Goal: Task Accomplishment & Management: Manage account settings

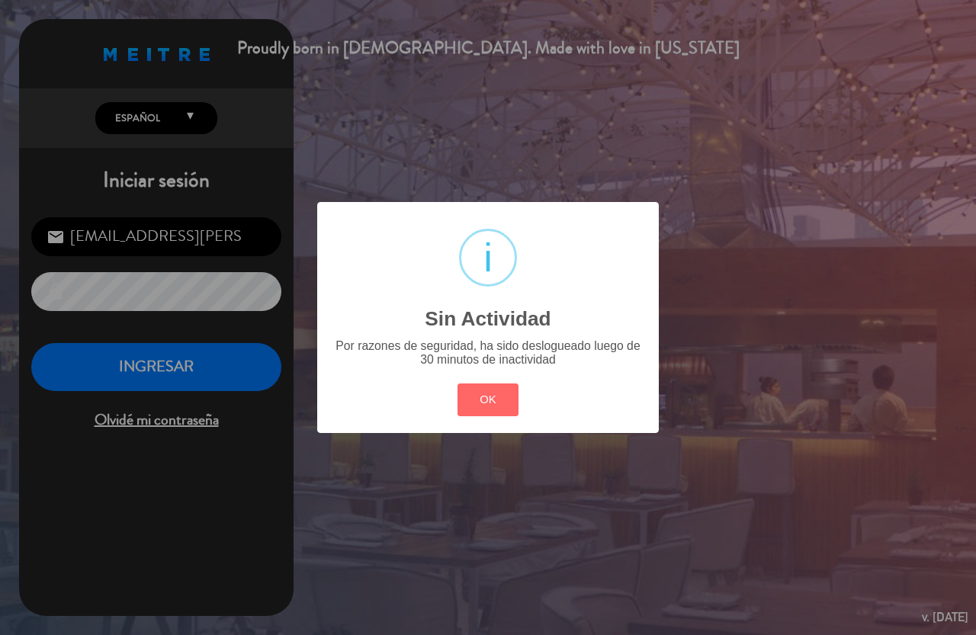
click at [500, 385] on button "OK" at bounding box center [489, 400] width 62 height 33
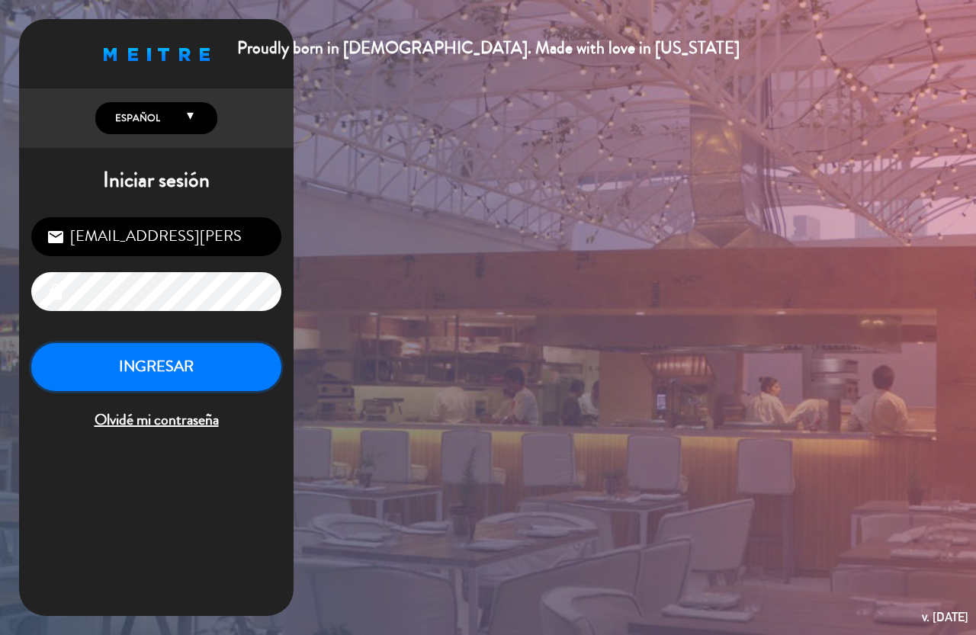
click at [166, 365] on button "INGRESAR" at bounding box center [156, 367] width 250 height 48
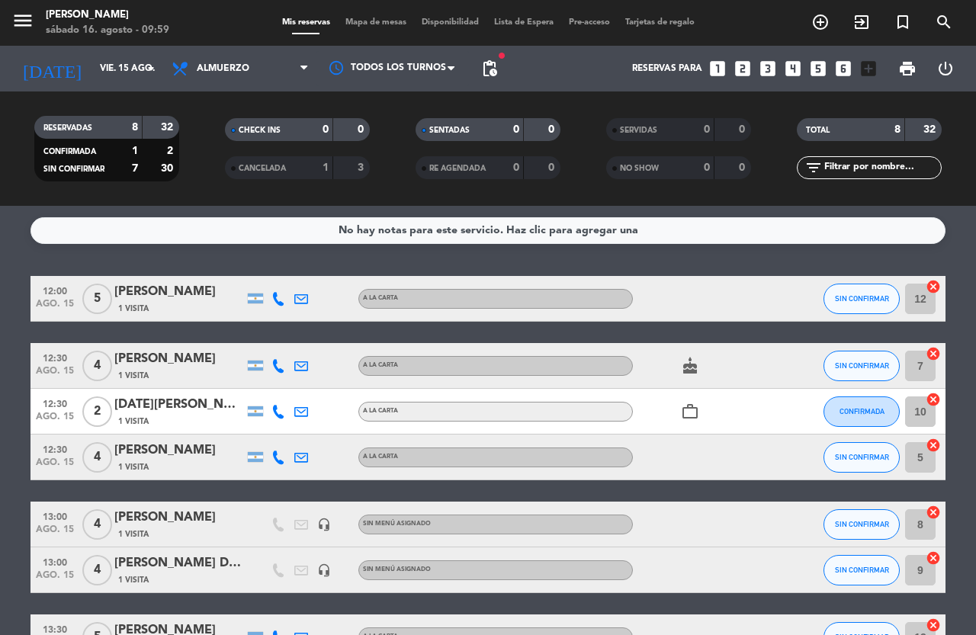
click at [689, 371] on icon "cake" at bounding box center [690, 366] width 18 height 18
click at [687, 409] on icon "work_outline" at bounding box center [690, 412] width 18 height 18
click at [127, 72] on input "vie. 15 ago." at bounding box center [152, 69] width 121 height 26
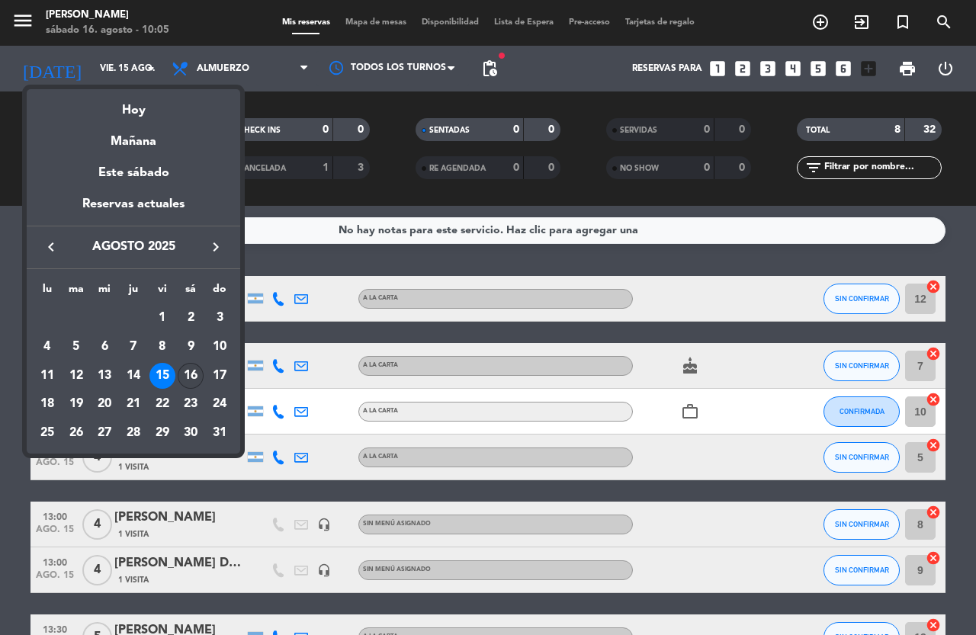
click at [190, 381] on div "16" at bounding box center [191, 376] width 26 height 26
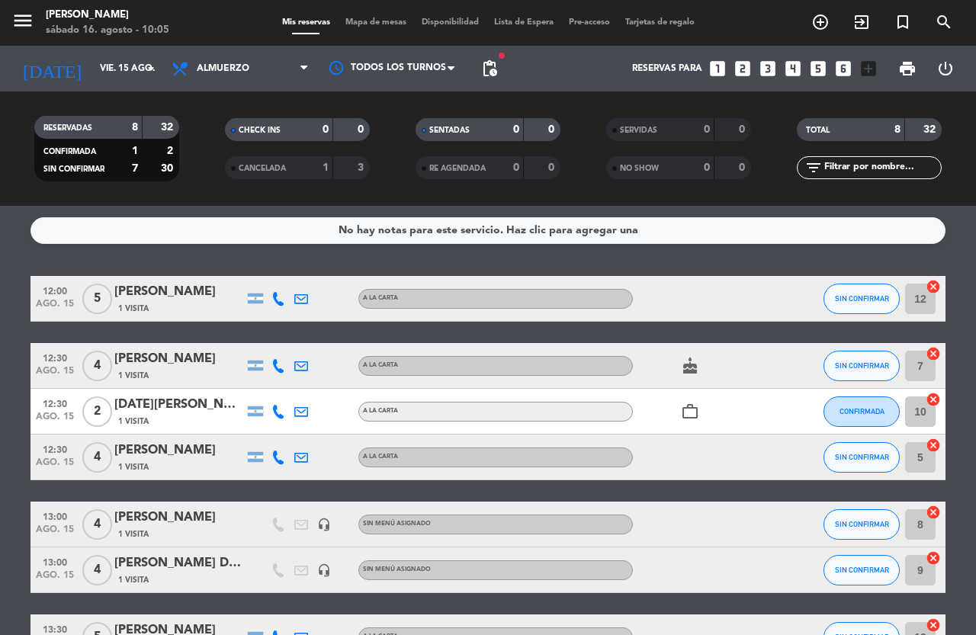
type input "sáb. 16 ago."
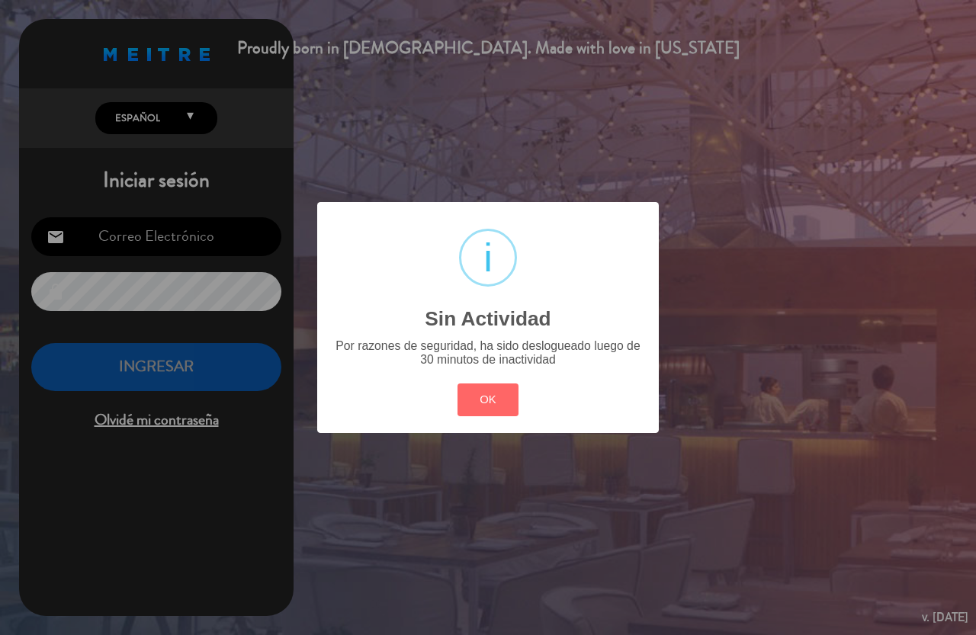
type input "[EMAIL_ADDRESS][PERSON_NAME][DOMAIN_NAME]"
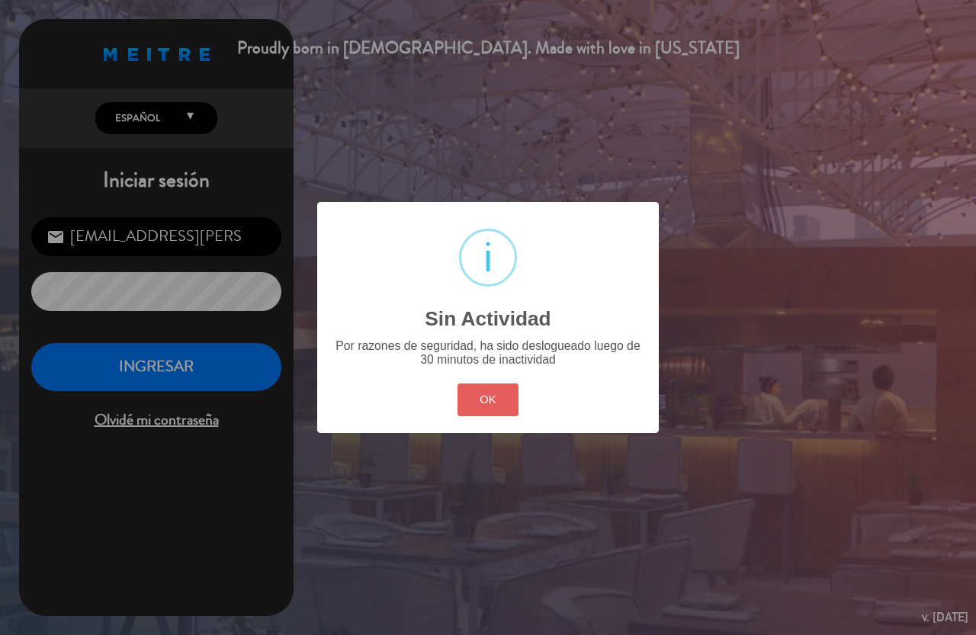
click at [475, 404] on button "OK" at bounding box center [489, 400] width 62 height 33
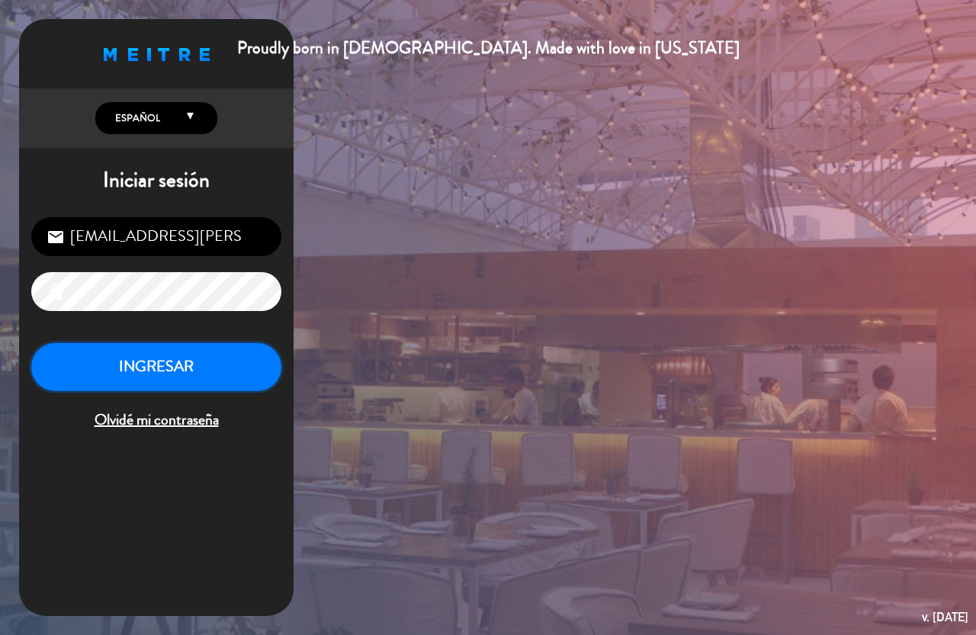
click at [163, 381] on button "INGRESAR" at bounding box center [156, 367] width 250 height 48
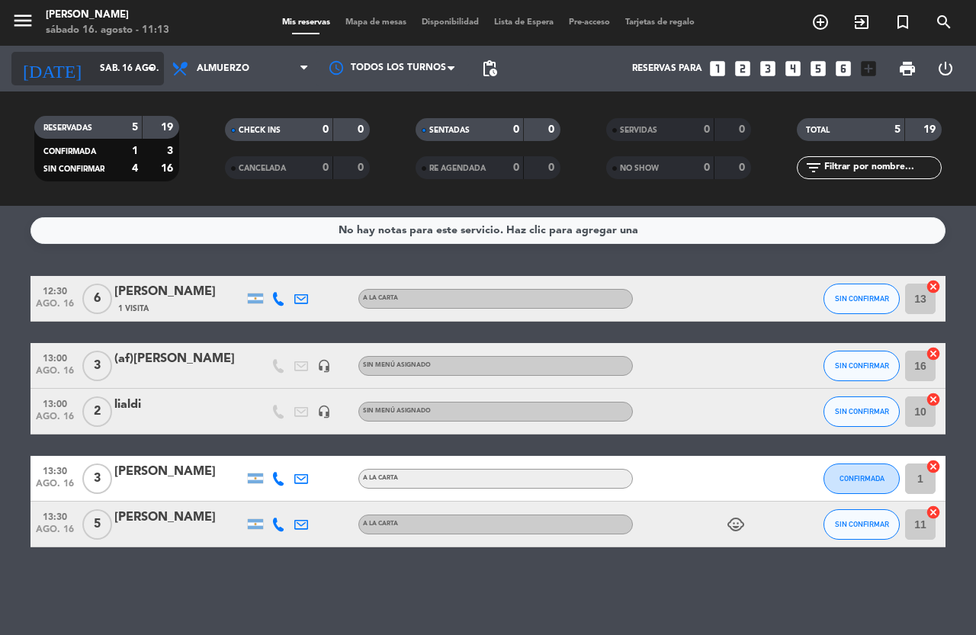
click at [114, 67] on input "sáb. 16 ago." at bounding box center [152, 69] width 121 height 26
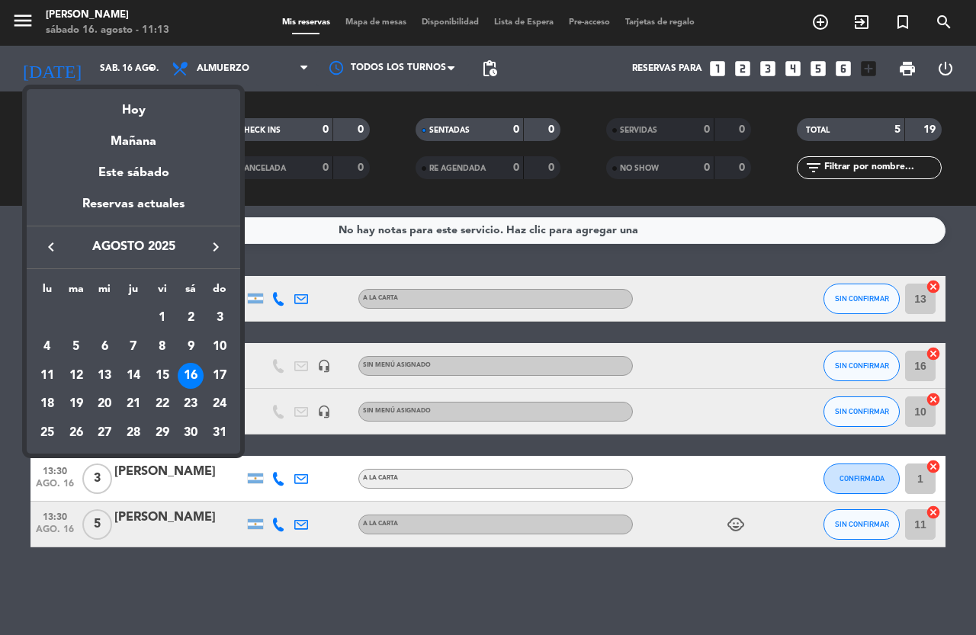
click at [186, 379] on div "16" at bounding box center [191, 376] width 26 height 26
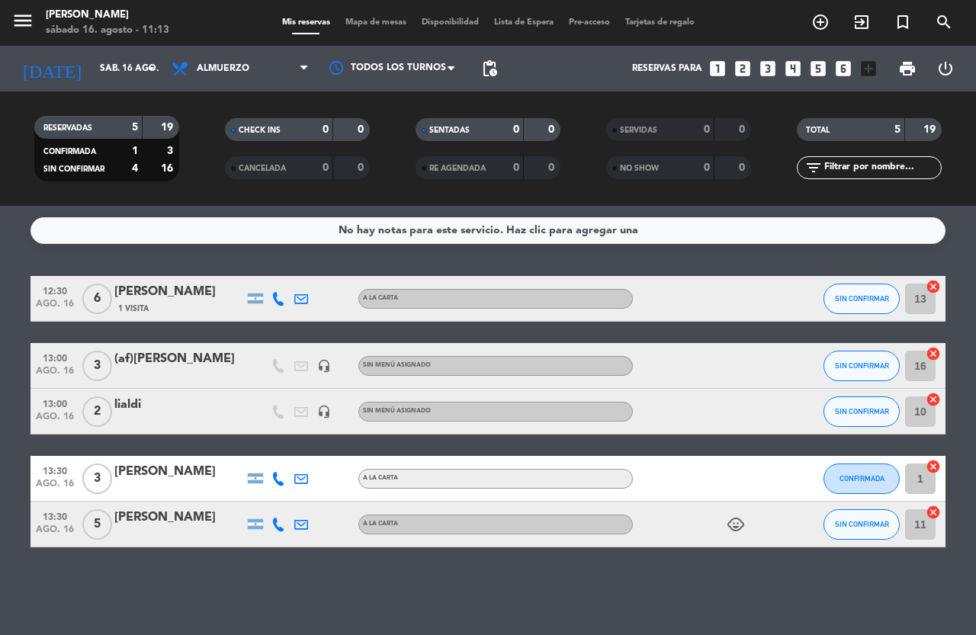
click at [186, 379] on div at bounding box center [179, 376] width 130 height 12
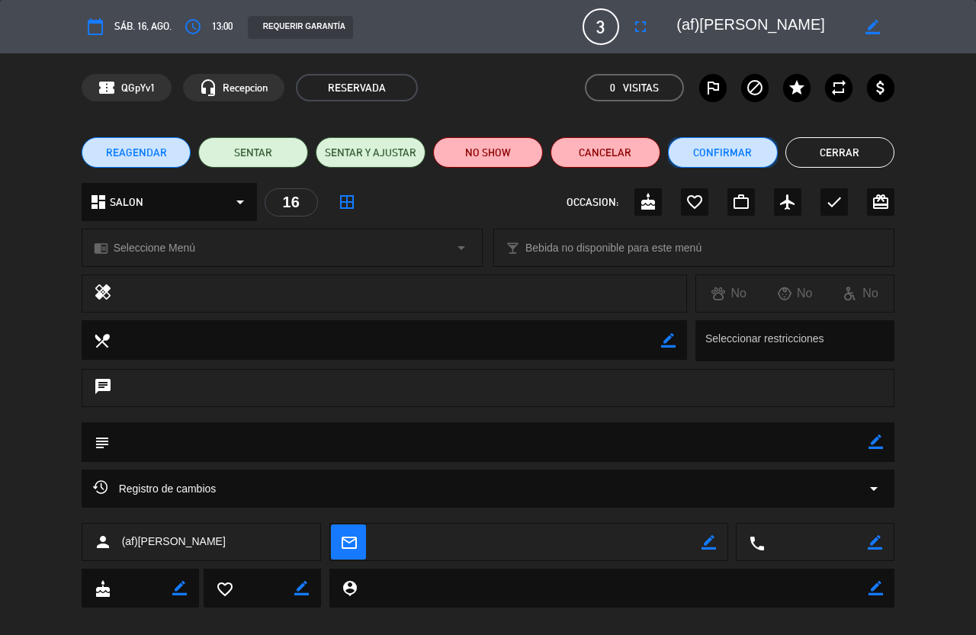
click at [687, 165] on button "Confirmar" at bounding box center [723, 152] width 110 height 31
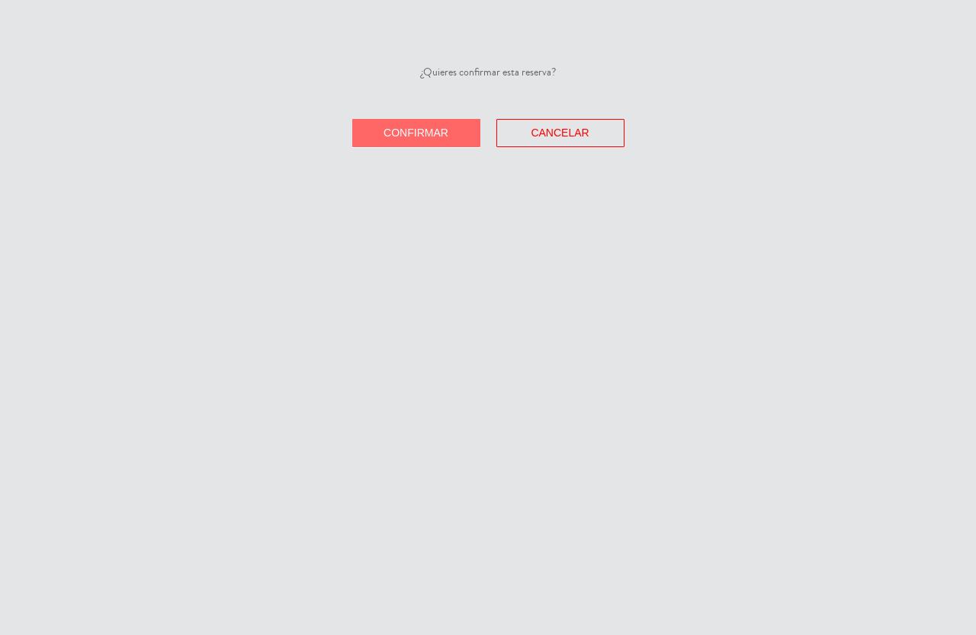
click at [387, 143] on button "Confirmar" at bounding box center [416, 133] width 128 height 28
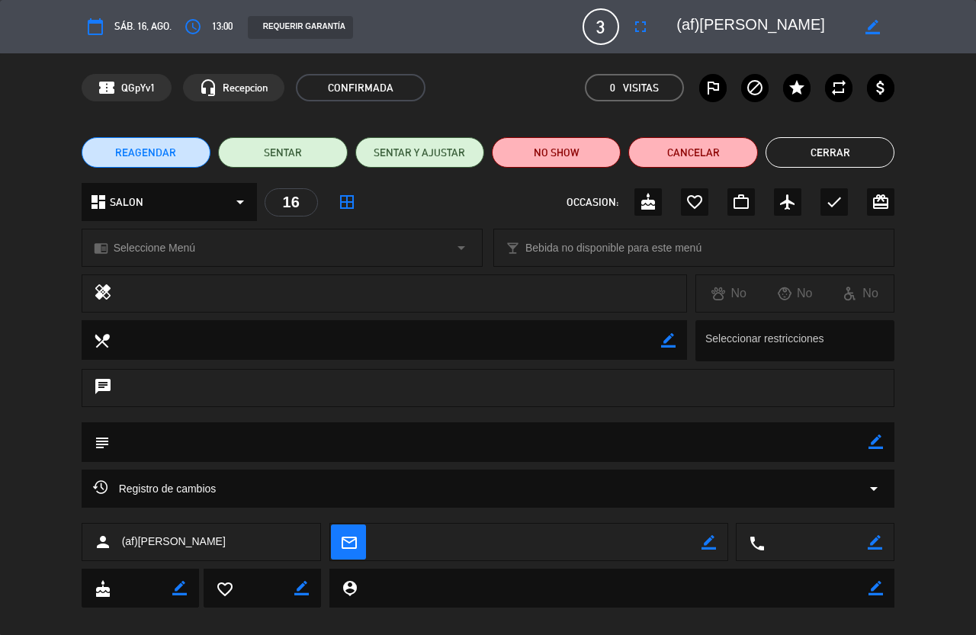
type input "[EMAIL_ADDRESS][PERSON_NAME][DOMAIN_NAME]"
